Goal: Ask a question

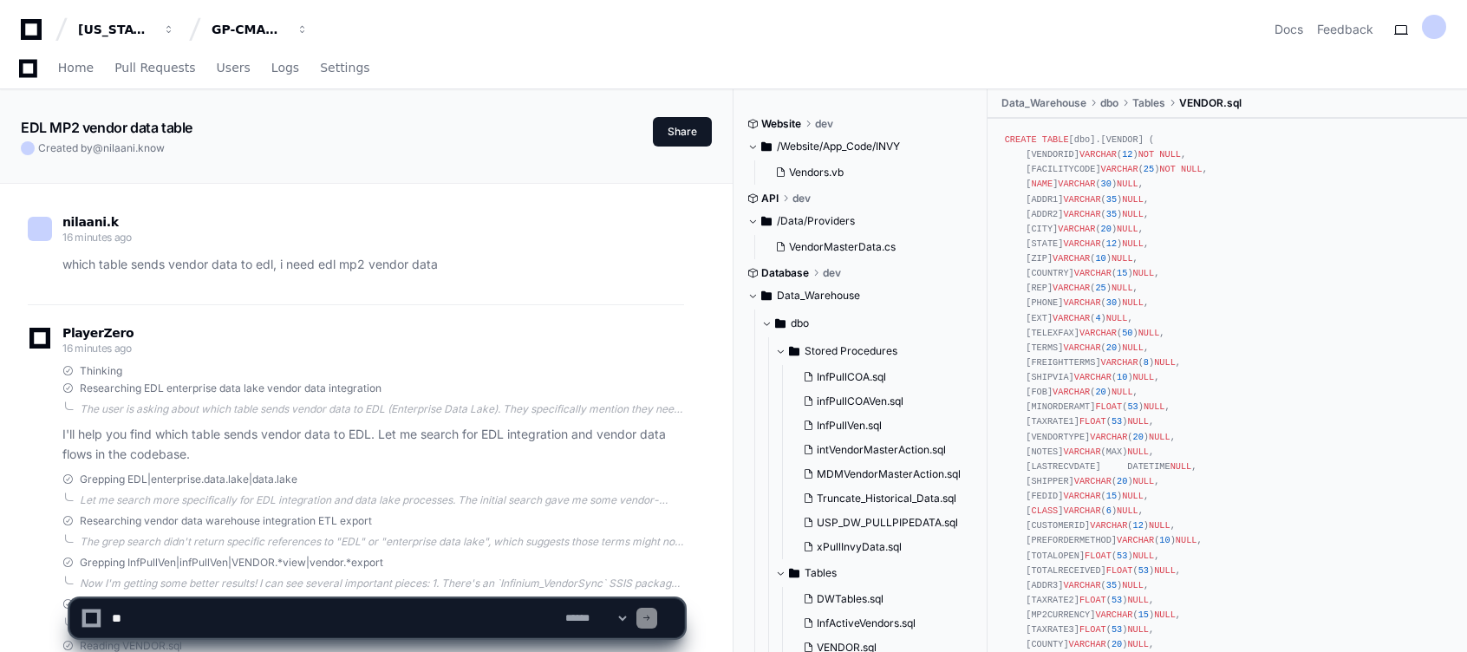
scroll to position [5870, 0]
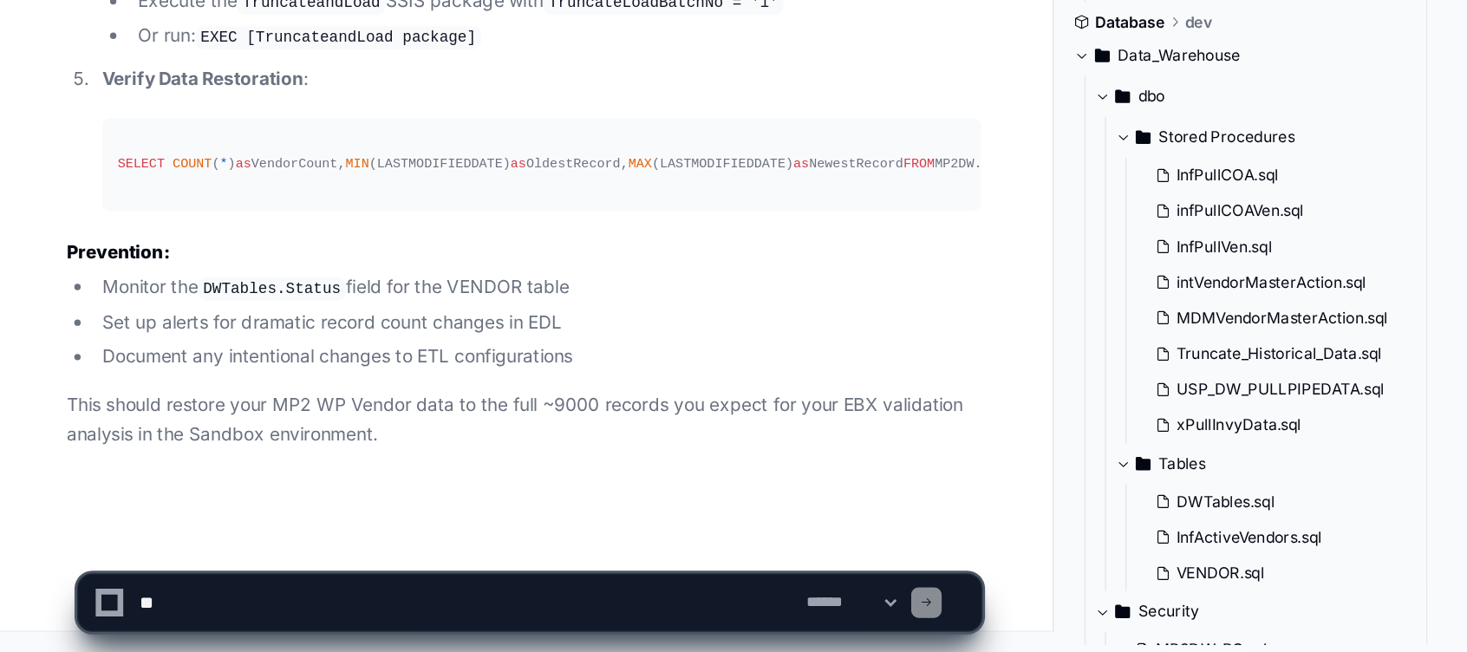
click at [269, 624] on textarea at bounding box center [335, 618] width 454 height 38
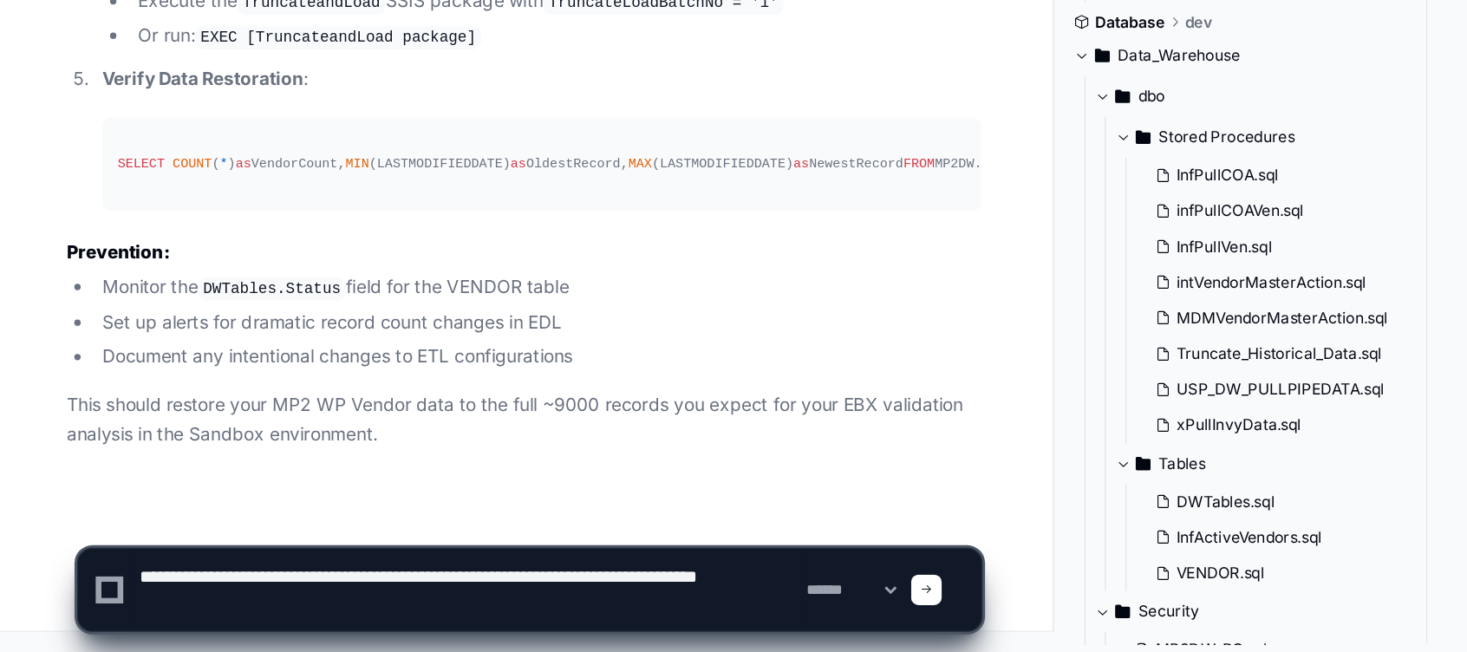
type textarea "**********"
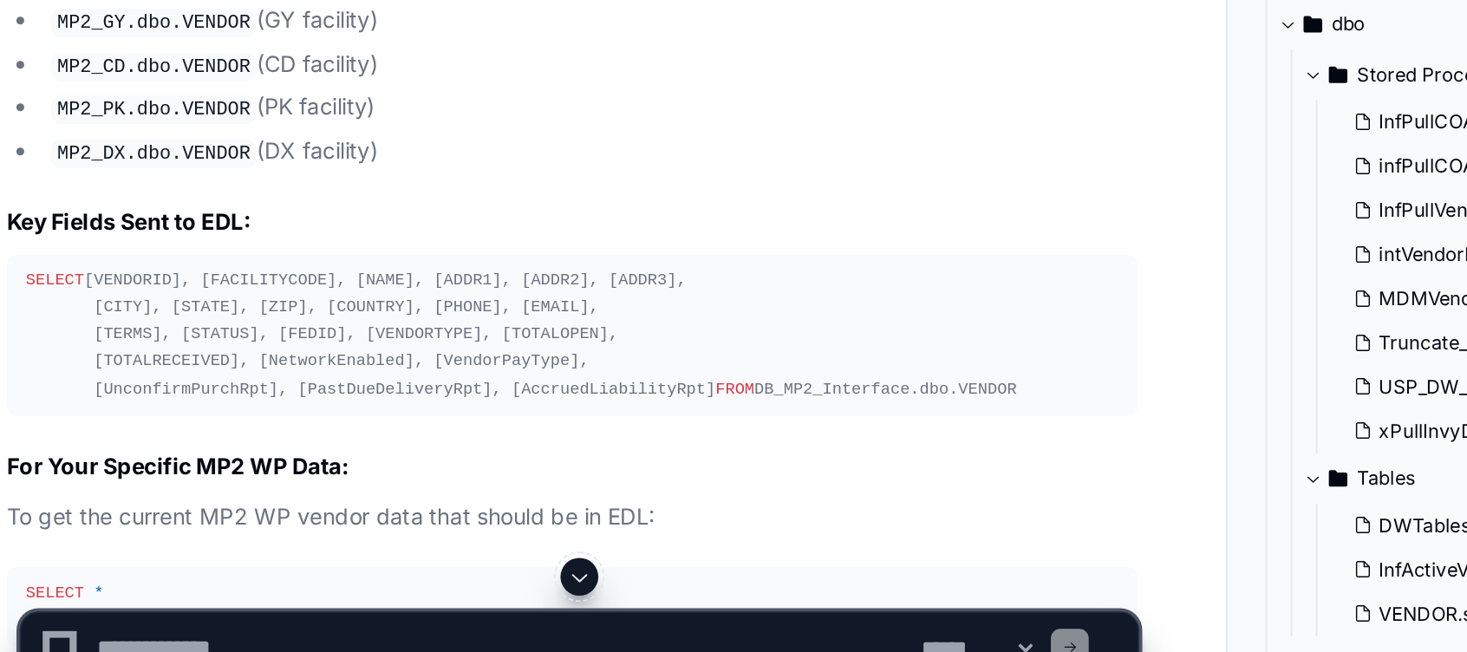
scroll to position [6370, 0]
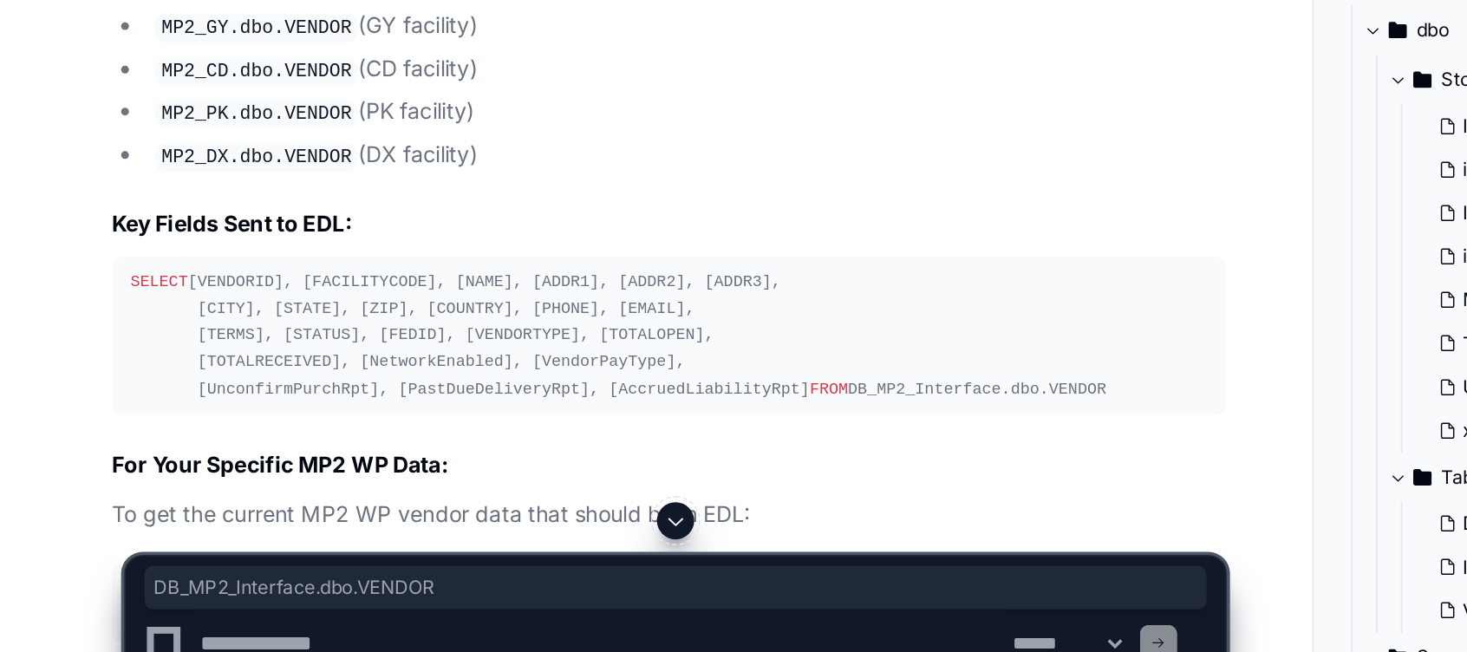
drag, startPoint x: 64, startPoint y: 356, endPoint x: 238, endPoint y: 360, distance: 173.5
click at [238, 197] on h2 "DB_MP2_Interface.dbo.VENDOR" at bounding box center [373, 187] width 622 height 19
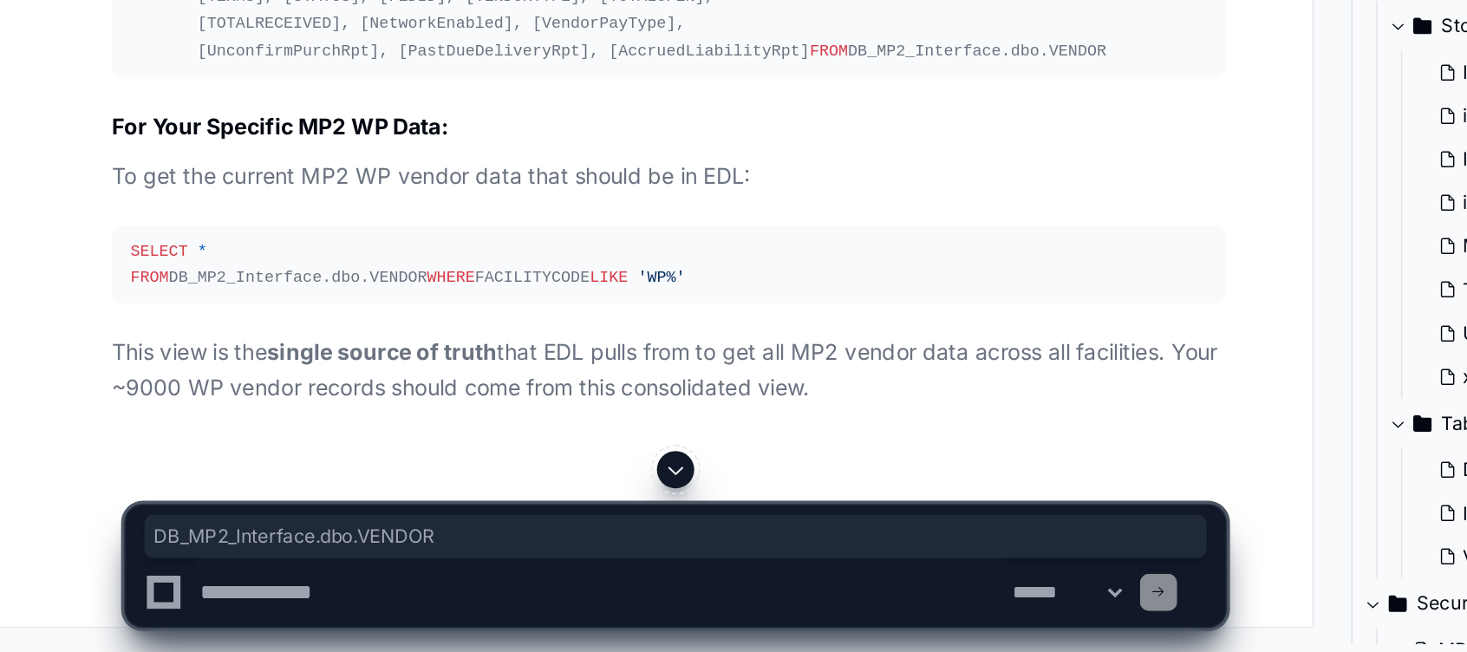
scroll to position [6613, 0]
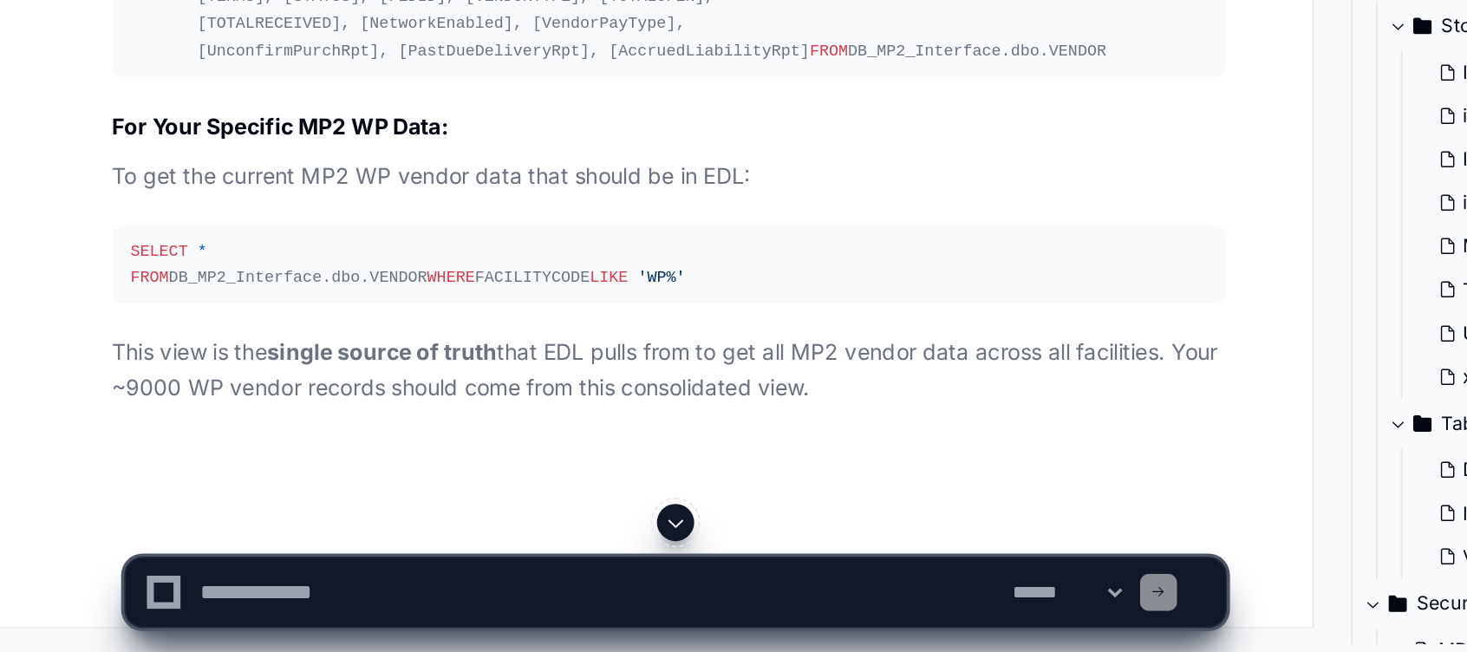
drag, startPoint x: 238, startPoint y: 360, endPoint x: 238, endPoint y: 406, distance: 46.0
click at [238, 323] on div "SELECT [VENDORID], [FACILITYCODE], [NAME], [ADDR1], [ADDR2], [ADDR3], [CITY], […" at bounding box center [373, 286] width 601 height 75
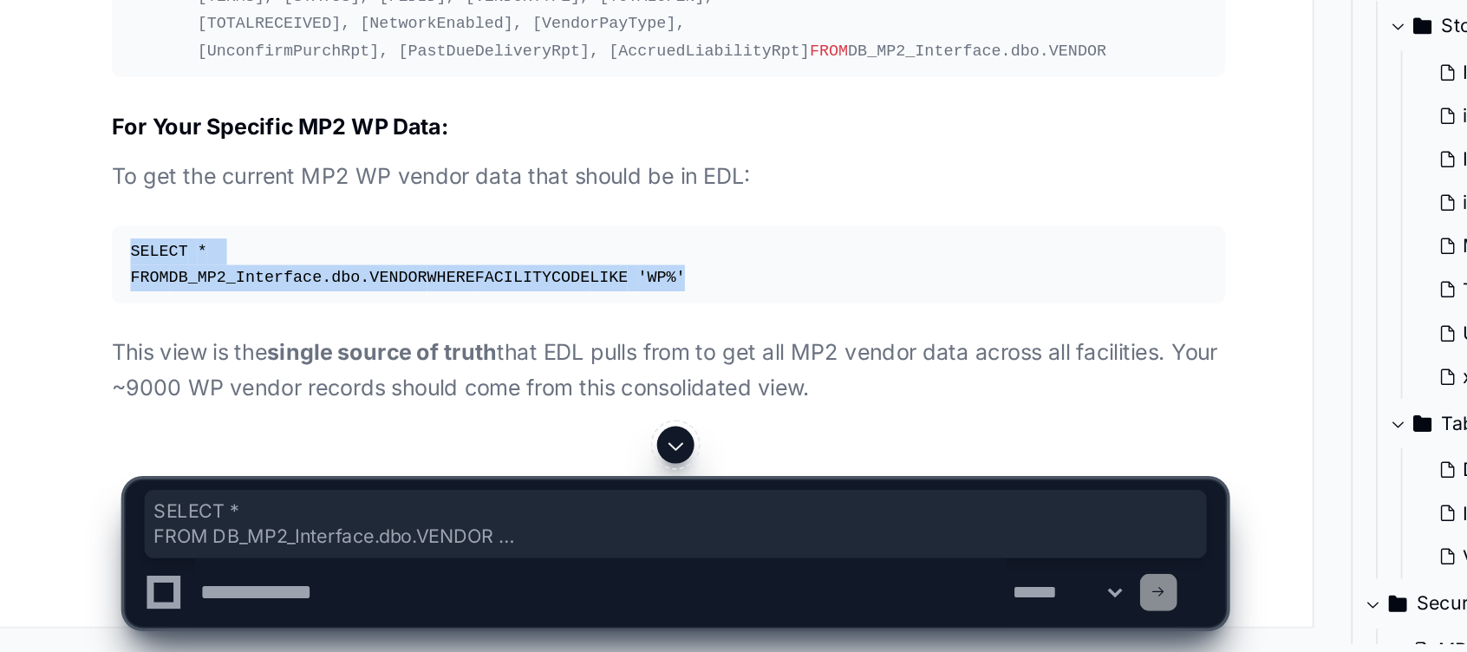
drag, startPoint x: 71, startPoint y: 459, endPoint x: 227, endPoint y: 494, distance: 160.1
click at [227, 457] on pre "SELECT * FROM DB_MP2_Interface.dbo.VENDOR WHERE FACILITYCODE LIKE 'WP%'" at bounding box center [373, 435] width 622 height 43
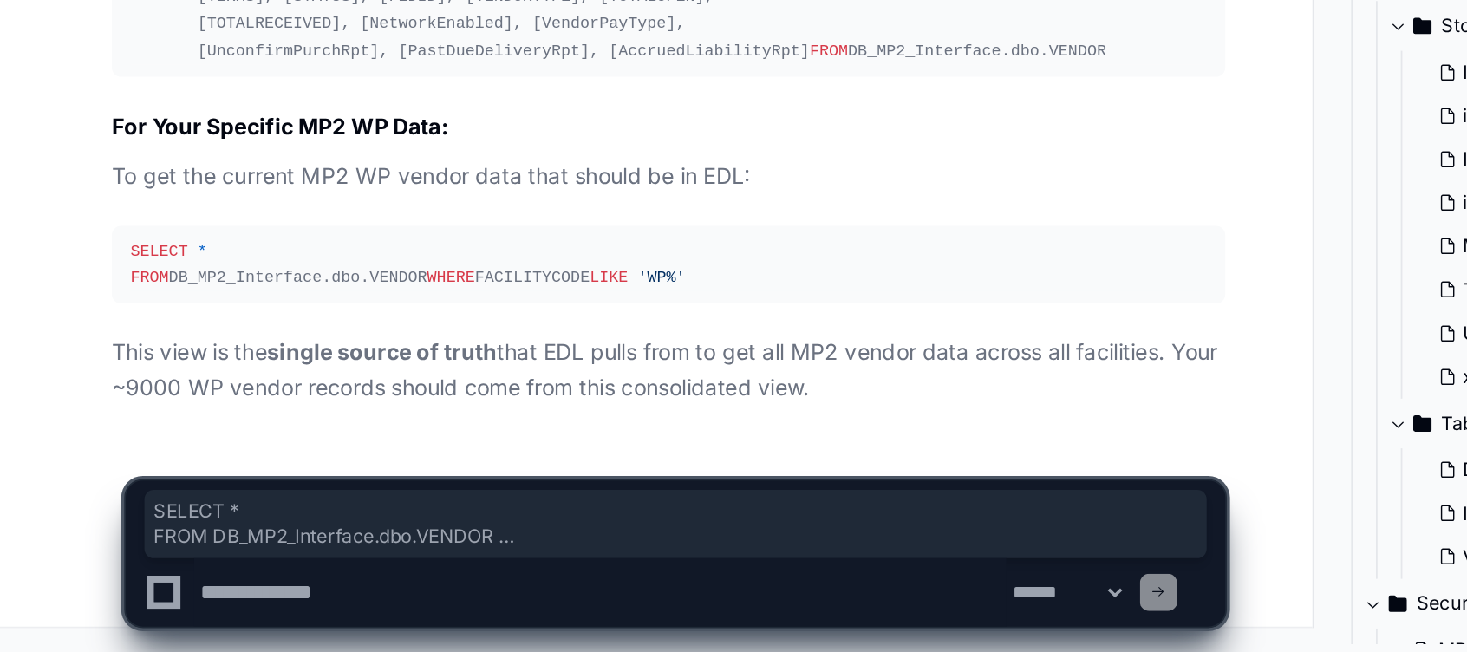
drag, startPoint x: 227, startPoint y: 494, endPoint x: 193, endPoint y: 619, distance: 129.4
click at [193, 619] on textarea at bounding box center [335, 618] width 454 height 38
type textarea "**********"
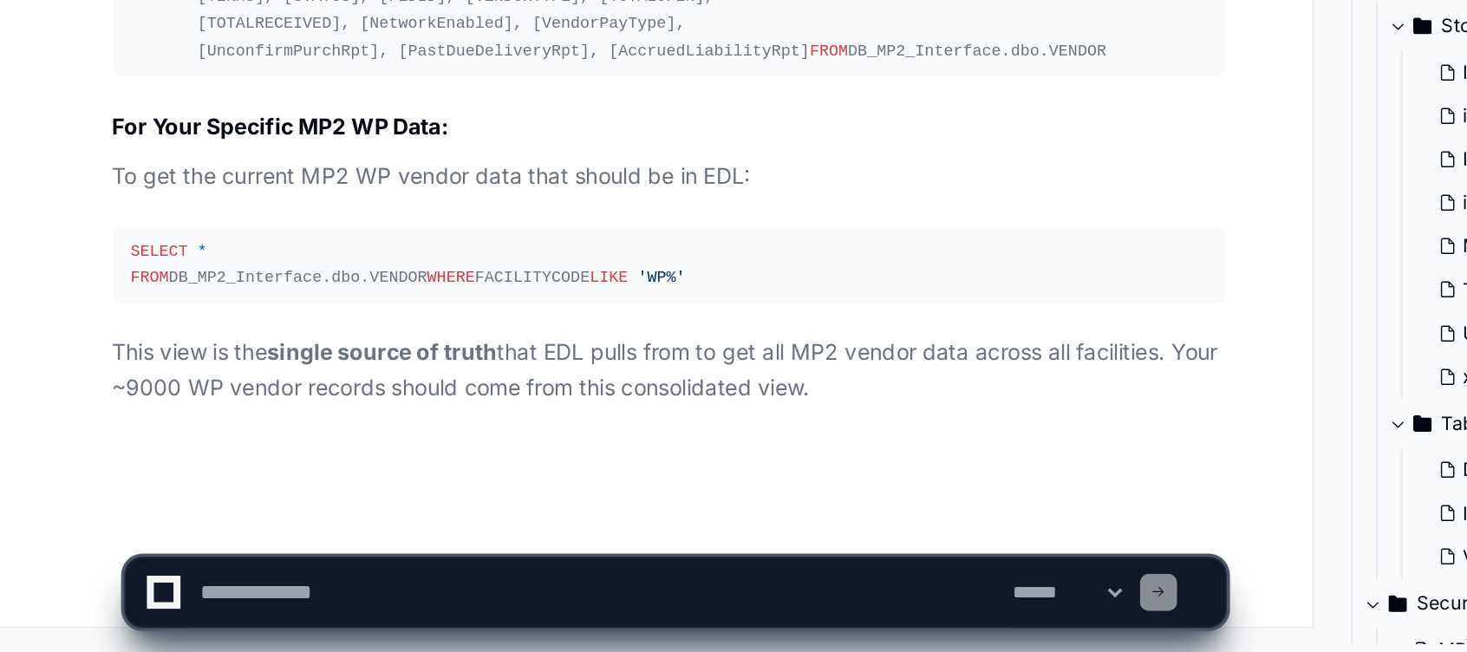
click at [284, 486] on p "This view is the single source of truth that EDL pulls from to get all MP2 vend…" at bounding box center [373, 494] width 622 height 40
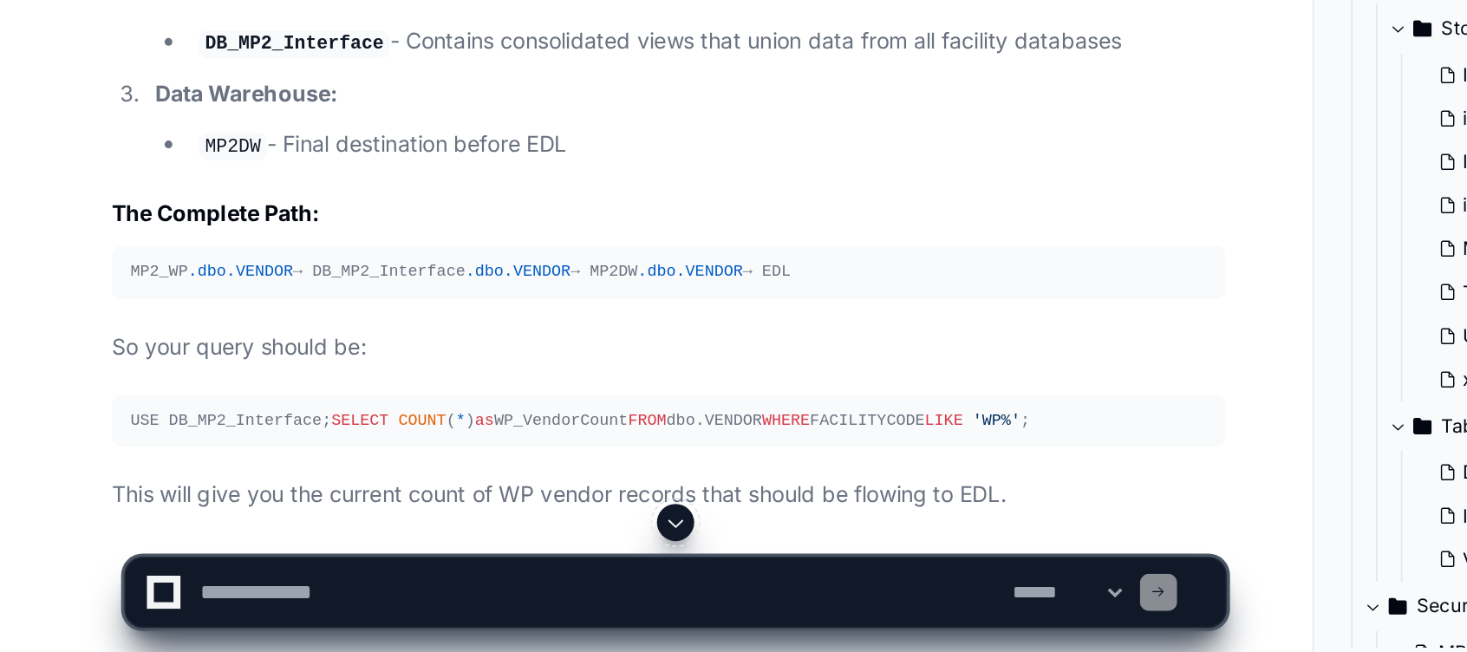
scroll to position [7374, 0]
click at [127, 238] on code "MP2_PK" at bounding box center [133, 231] width 44 height 16
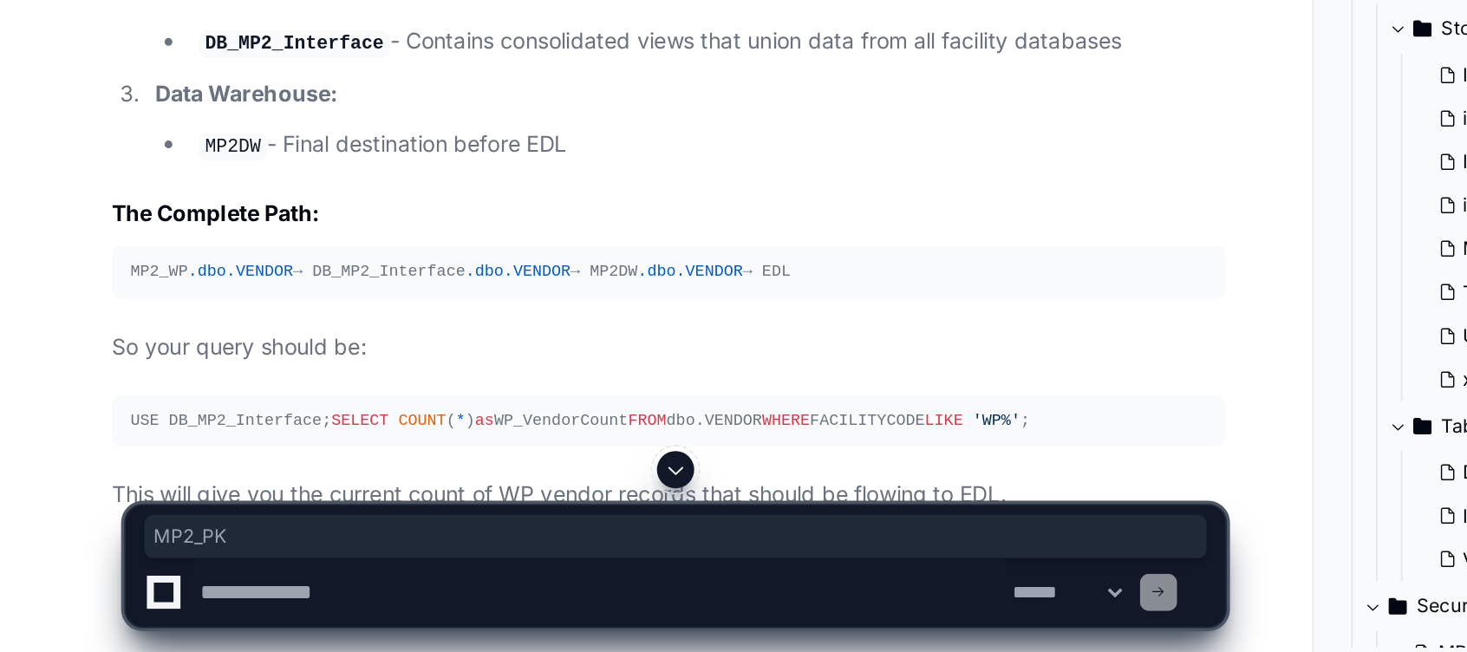
click at [127, 238] on code "MP2_PK" at bounding box center [133, 231] width 44 height 16
copy code "MP2_PK"
click at [183, 626] on textarea at bounding box center [335, 618] width 454 height 38
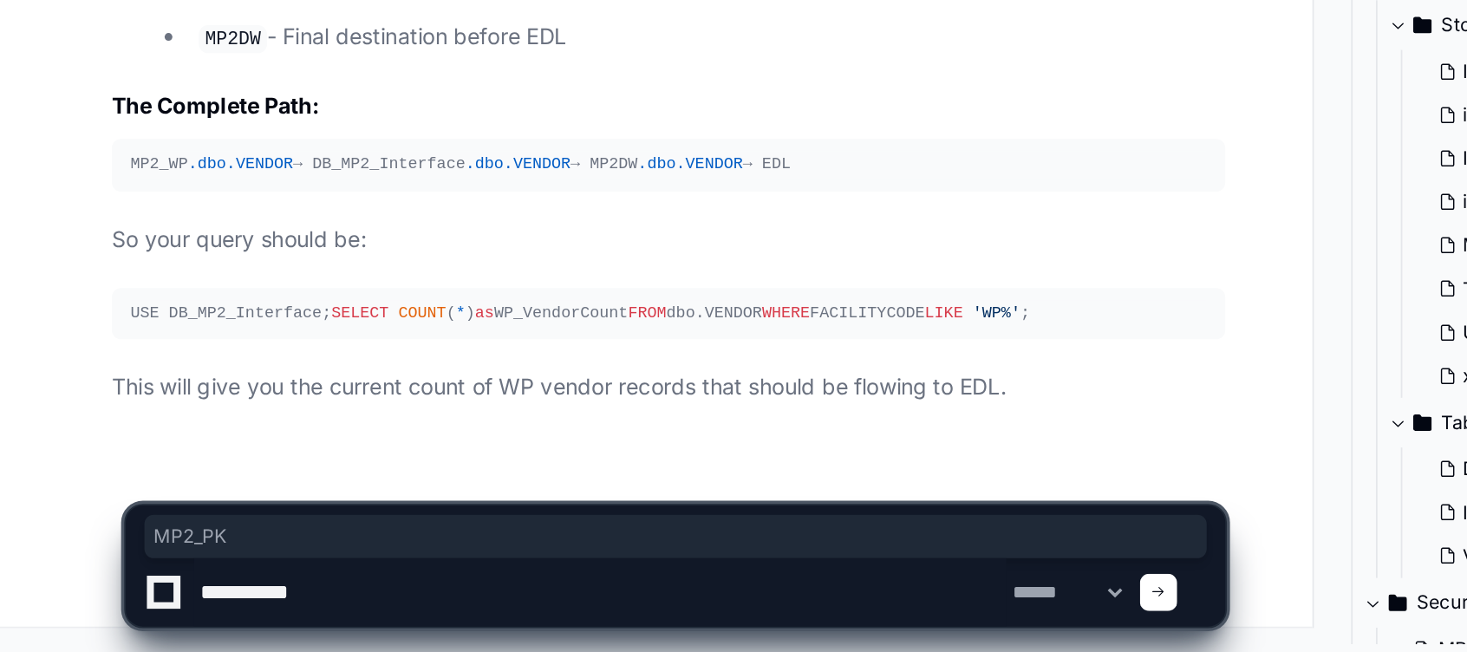
scroll to position [7687, 0]
type textarea "**********"
